Goal: Task Accomplishment & Management: Manage account settings

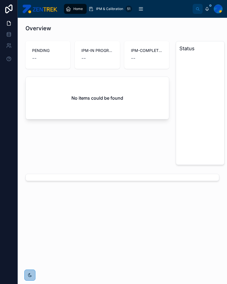
scroll to position [1, 0]
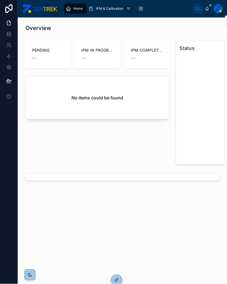
click at [219, 9] on div at bounding box center [218, 8] width 9 height 9
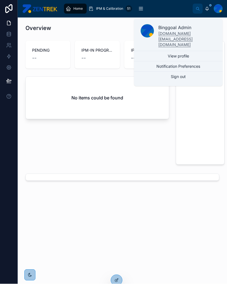
click at [194, 72] on button "Sign out" at bounding box center [178, 77] width 89 height 10
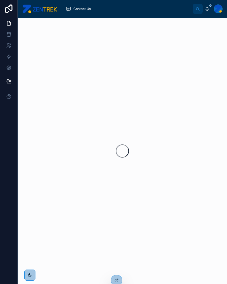
scroll to position [1, 0]
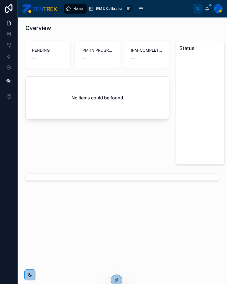
click at [140, 9] on icon "scrollable content" at bounding box center [141, 9] width 6 height 6
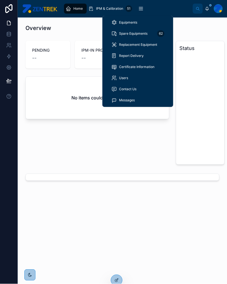
click at [148, 45] on span "Replacement Equipment" at bounding box center [138, 45] width 38 height 4
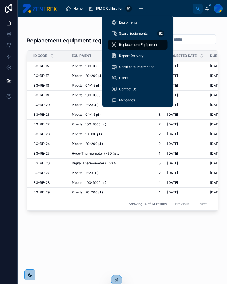
click at [211, 27] on div at bounding box center [123, 29] width 192 height 4
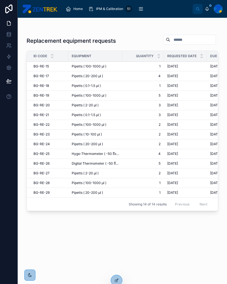
click at [43, 162] on span "BG-RE-26" at bounding box center [42, 163] width 16 height 4
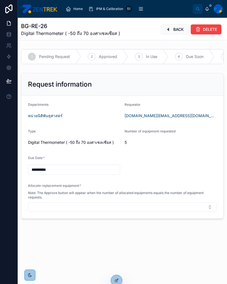
scroll to position [7, 0]
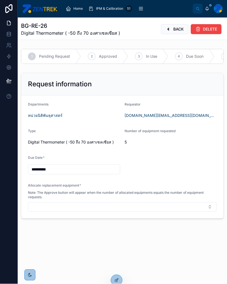
click at [211, 202] on button "Select Button" at bounding box center [122, 206] width 189 height 9
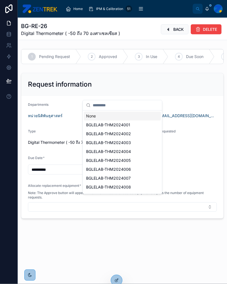
click at [134, 123] on div "BGLELAB-THM2024001" at bounding box center [122, 125] width 77 height 9
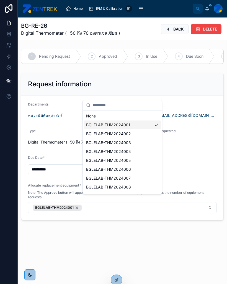
click at [138, 135] on div "BGLELAB-THM2024002" at bounding box center [122, 134] width 77 height 9
click at [141, 142] on div "BGLELAB-THM2024003" at bounding box center [122, 142] width 77 height 9
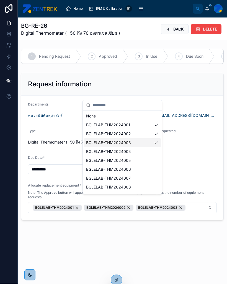
click at [143, 151] on div "BGLELAB-THM2024004" at bounding box center [122, 151] width 77 height 9
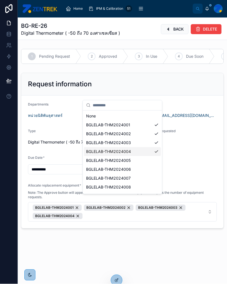
click at [137, 159] on div "BGLELAB-THM2024005" at bounding box center [122, 160] width 77 height 9
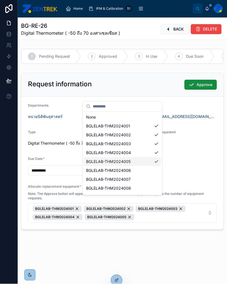
click at [203, 82] on span "Approve" at bounding box center [205, 85] width 16 height 6
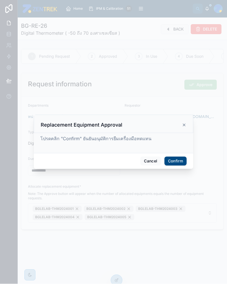
click at [175, 160] on button "Confirm" at bounding box center [176, 161] width 22 height 9
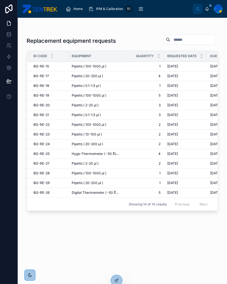
click at [39, 154] on span "BG-RE-25" at bounding box center [42, 153] width 16 height 4
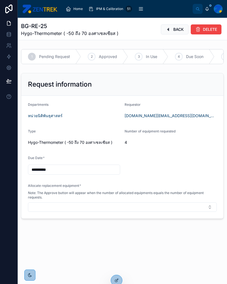
click at [209, 205] on button "Select Button" at bounding box center [122, 206] width 189 height 9
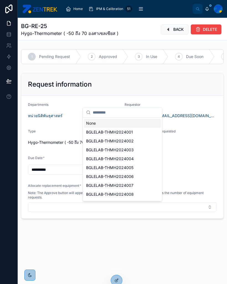
click at [138, 131] on div "BGLELAB-THMH2024001" at bounding box center [122, 132] width 77 height 9
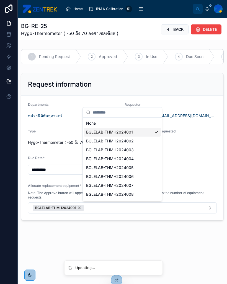
click at [139, 141] on div "BGLELAB-THMH2024002" at bounding box center [122, 140] width 77 height 9
click at [142, 150] on div "BGLELAB-THMH2024003" at bounding box center [122, 149] width 77 height 9
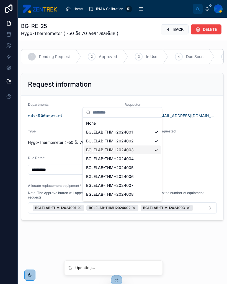
click at [147, 161] on div "BGLELAB-THMH2024004" at bounding box center [122, 158] width 77 height 9
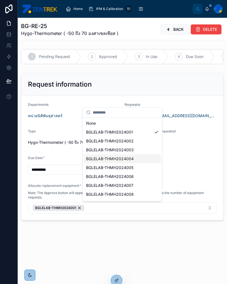
click at [152, 142] on div "BGLELAB-THMH2024002" at bounding box center [122, 140] width 77 height 9
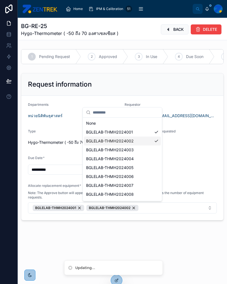
click at [158, 139] on div "BGLELAB-THMH2024002" at bounding box center [122, 140] width 77 height 9
click at [152, 141] on div "BGLELAB-THMH2024002" at bounding box center [122, 140] width 77 height 9
click at [152, 153] on div "BGLELAB-THMH2024003" at bounding box center [122, 149] width 77 height 9
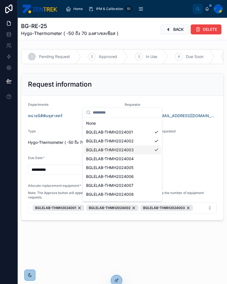
click at [151, 160] on div "BGLELAB-THMH2024004" at bounding box center [122, 158] width 77 height 9
click at [81, 214] on div "BGLELAB-THMH2024004" at bounding box center [59, 216] width 52 height 6
click at [189, 206] on div "BGLELAB-THMH2024003" at bounding box center [167, 208] width 52 height 6
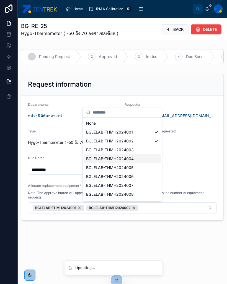
click at [135, 205] on div "BGLELAB-THMH2024002" at bounding box center [113, 208] width 52 height 6
click at [148, 140] on div "BGLELAB-THMH2024002" at bounding box center [122, 140] width 77 height 9
click at [143, 151] on div "BGLELAB-THMH2024003" at bounding box center [122, 149] width 77 height 9
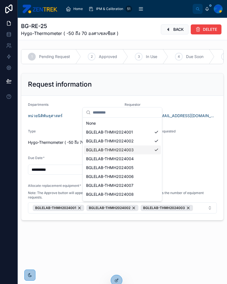
click at [141, 157] on div "BGLELAB-THMH2024004" at bounding box center [122, 158] width 77 height 9
click at [205, 167] on form "**********" at bounding box center [122, 162] width 202 height 133
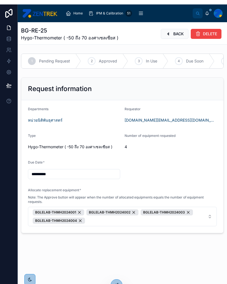
scroll to position [7, 0]
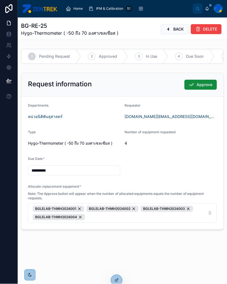
click at [203, 82] on span "Approve" at bounding box center [205, 85] width 16 height 6
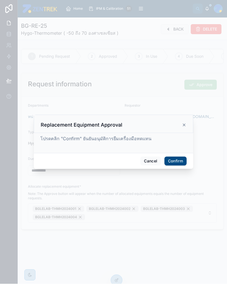
click at [178, 160] on button "Confirm" at bounding box center [176, 161] width 22 height 9
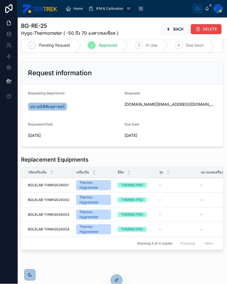
scroll to position [11, 0]
